Goal: Feedback & Contribution: Submit feedback/report problem

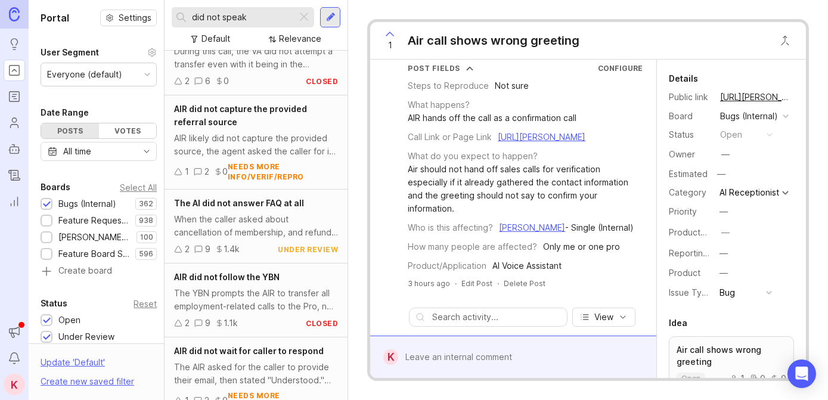
scroll to position [520, 0]
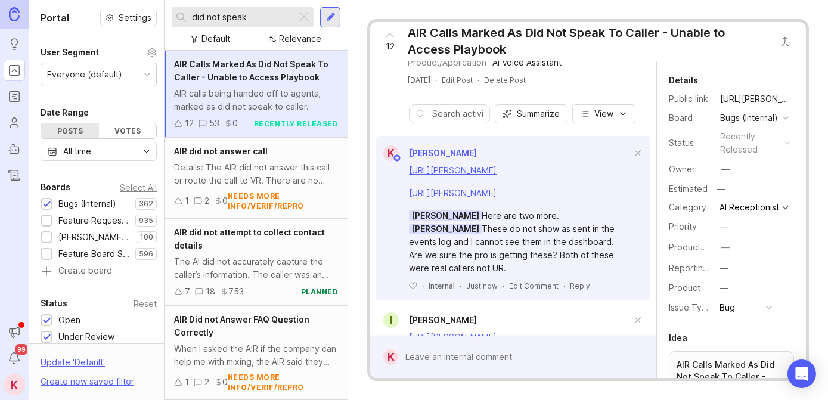
drag, startPoint x: 542, startPoint y: 285, endPoint x: 544, endPoint y: 213, distance: 72.1
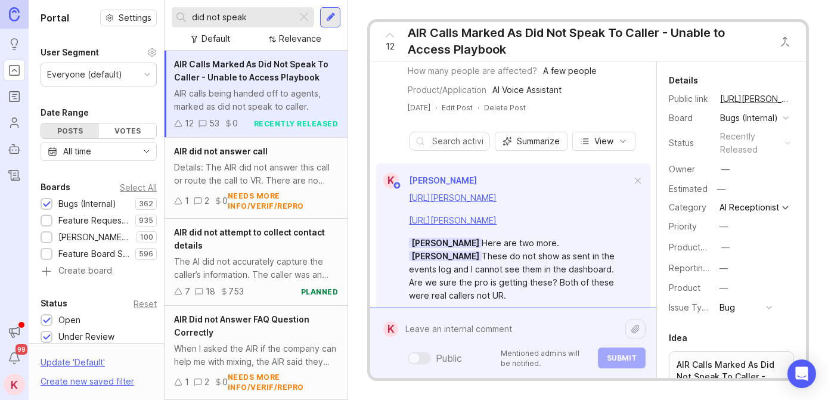
click at [544, 353] on div "Public Mentioned admins will be notified. Submit" at bounding box center [521, 343] width 247 height 51
drag, startPoint x: 544, startPoint y: 353, endPoint x: 454, endPoint y: 325, distance: 94.4
click at [454, 325] on textarea at bounding box center [511, 329] width 227 height 23
paste textarea "[URL][PERSON_NAME]"
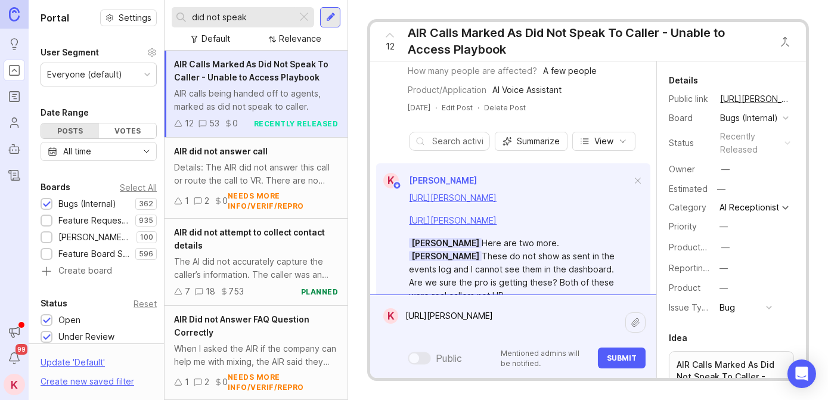
click at [575, 333] on textarea "[URL][PERSON_NAME]" at bounding box center [511, 323] width 227 height 36
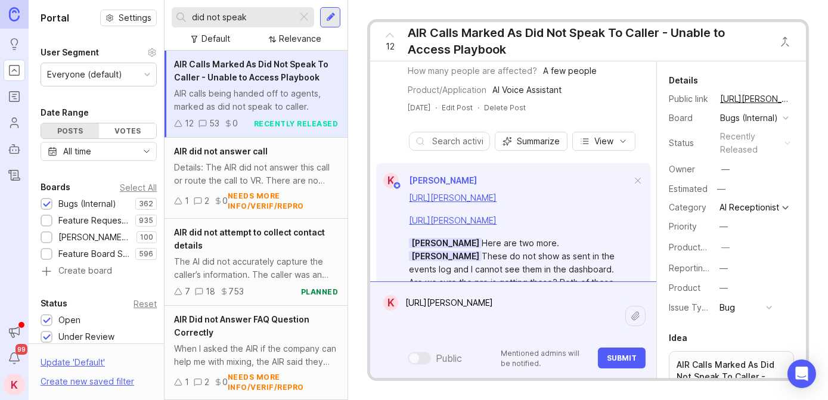
paste textarea "[URL][PERSON_NAME]"
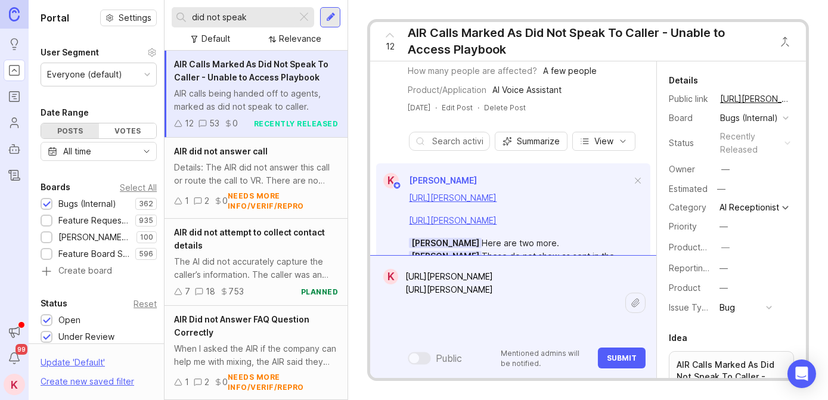
type textarea "[URL][PERSON_NAME] [URL][PERSON_NAME]"
click at [622, 359] on span "Submit" at bounding box center [622, 357] width 30 height 9
